Goal: Transaction & Acquisition: Purchase product/service

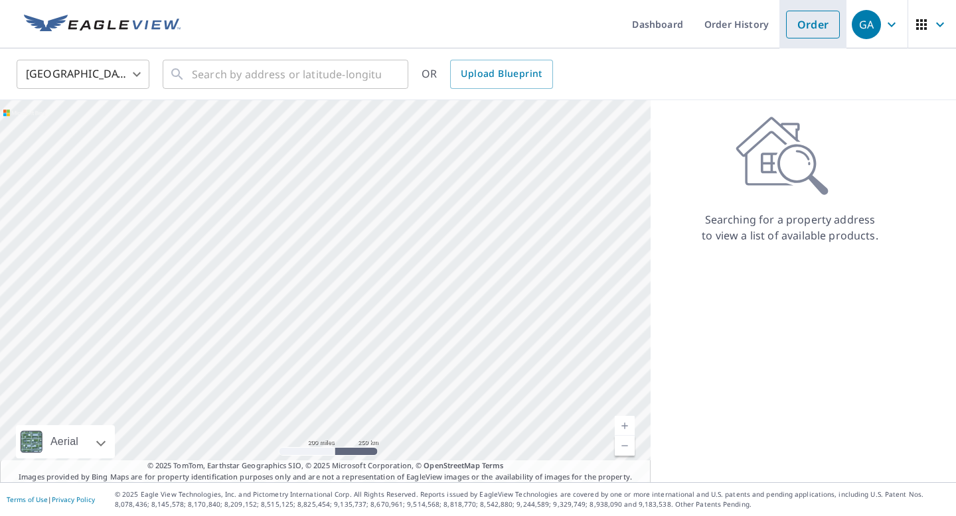
click at [802, 31] on link "Order" at bounding box center [813, 25] width 54 height 28
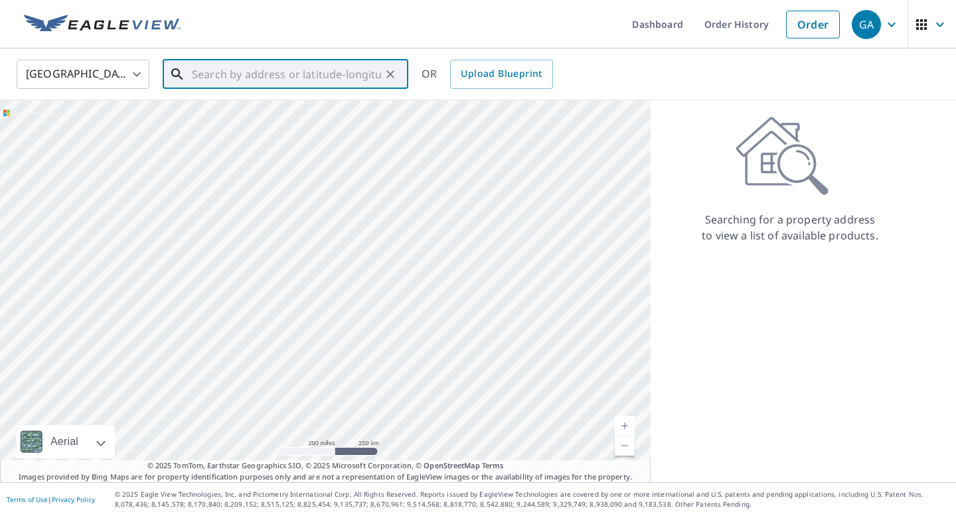
click at [206, 71] on input "text" at bounding box center [286, 74] width 189 height 37
click at [220, 115] on span "4667 Acorn Dr" at bounding box center [293, 113] width 208 height 16
type input "[STREET_ADDRESS][PERSON_NAME]"
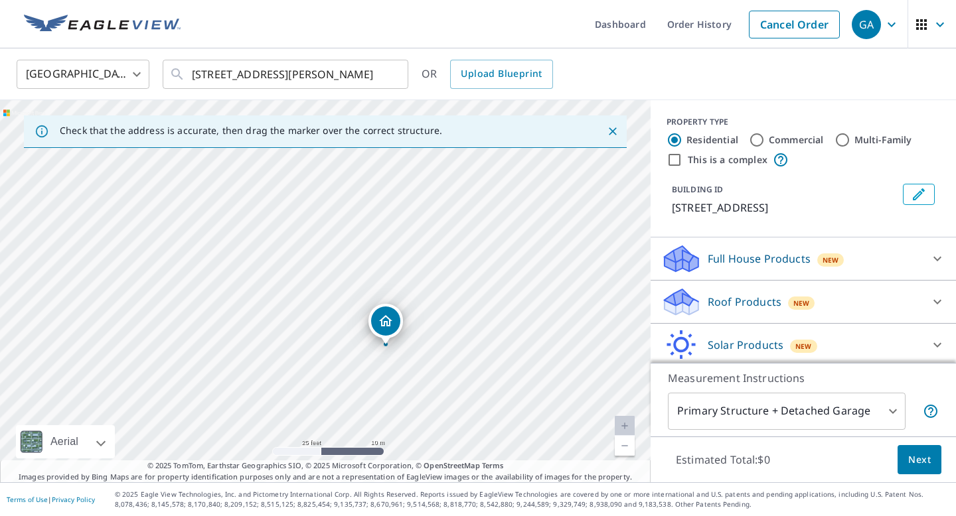
scroll to position [47, 0]
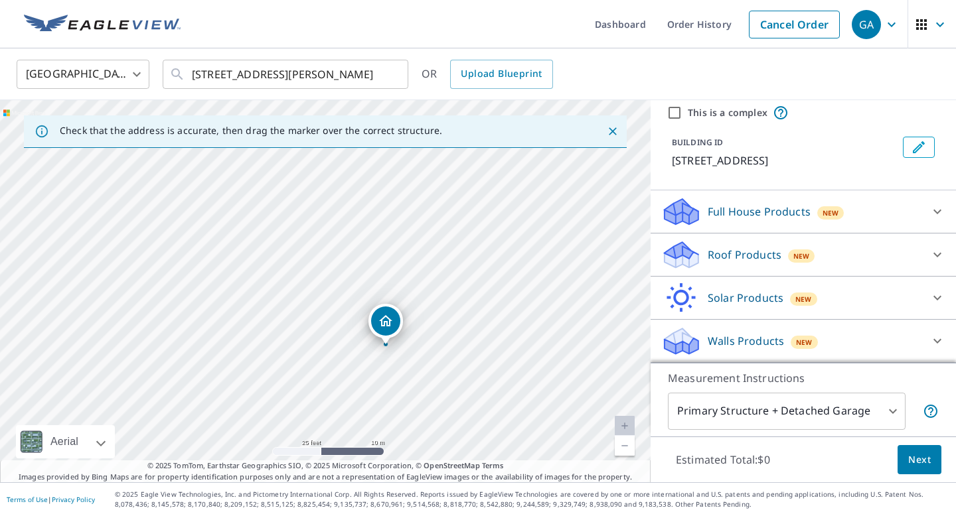
click at [728, 252] on p "Roof Products" at bounding box center [744, 255] width 74 height 16
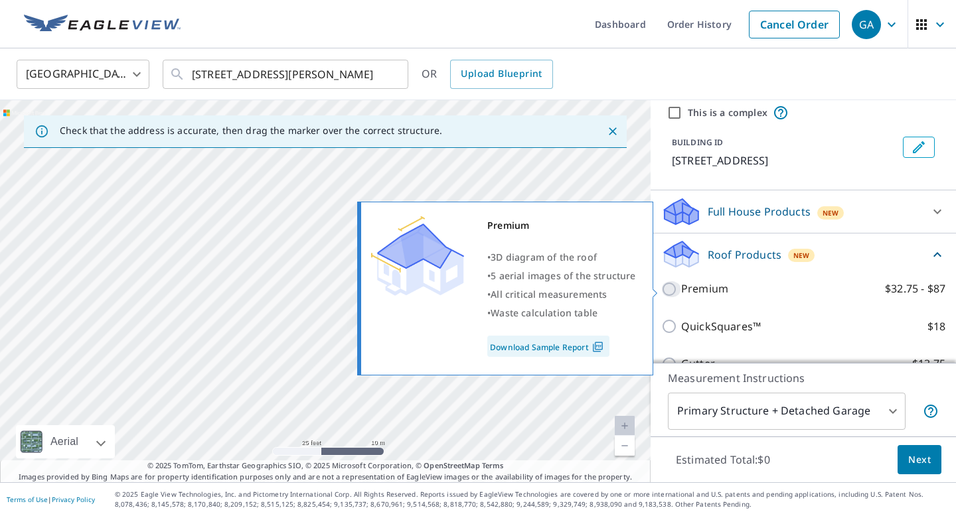
click at [673, 288] on input "Premium $32.75 - $87" at bounding box center [671, 289] width 20 height 16
checkbox input "true"
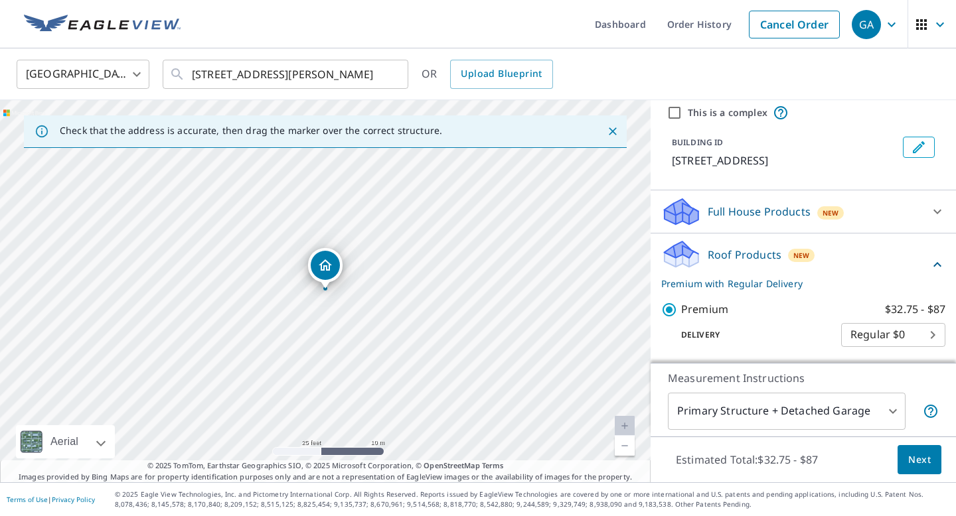
click at [925, 465] on span "Next" at bounding box center [919, 460] width 23 height 17
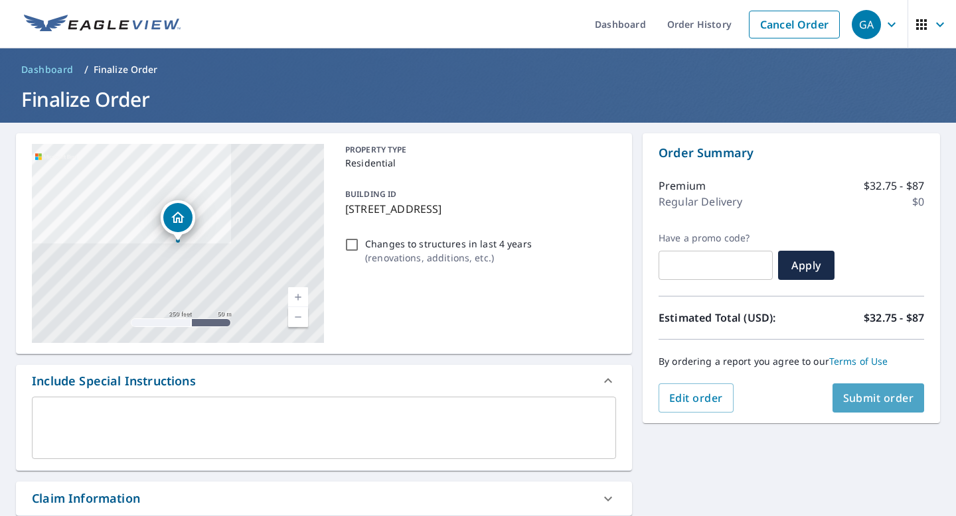
click at [896, 402] on span "Submit order" at bounding box center [878, 398] width 71 height 15
